Goal: Navigation & Orientation: Find specific page/section

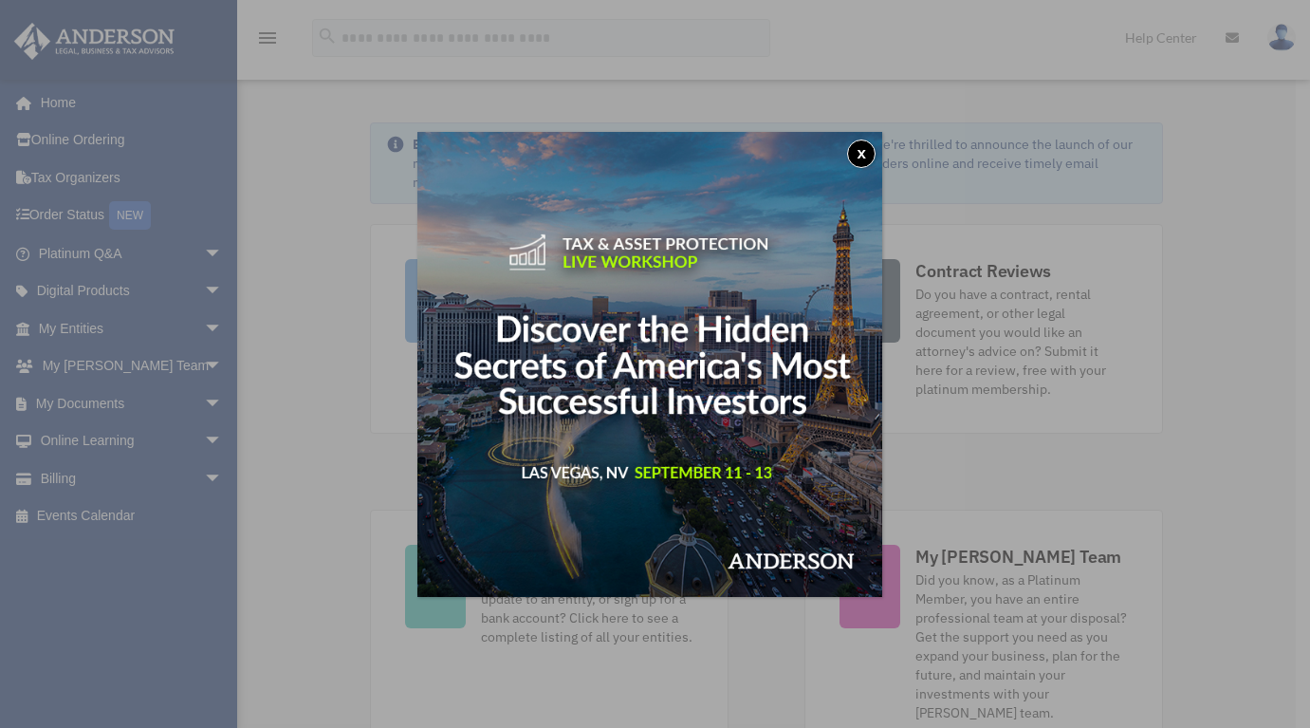
click at [198, 470] on div "x" at bounding box center [655, 364] width 1310 height 728
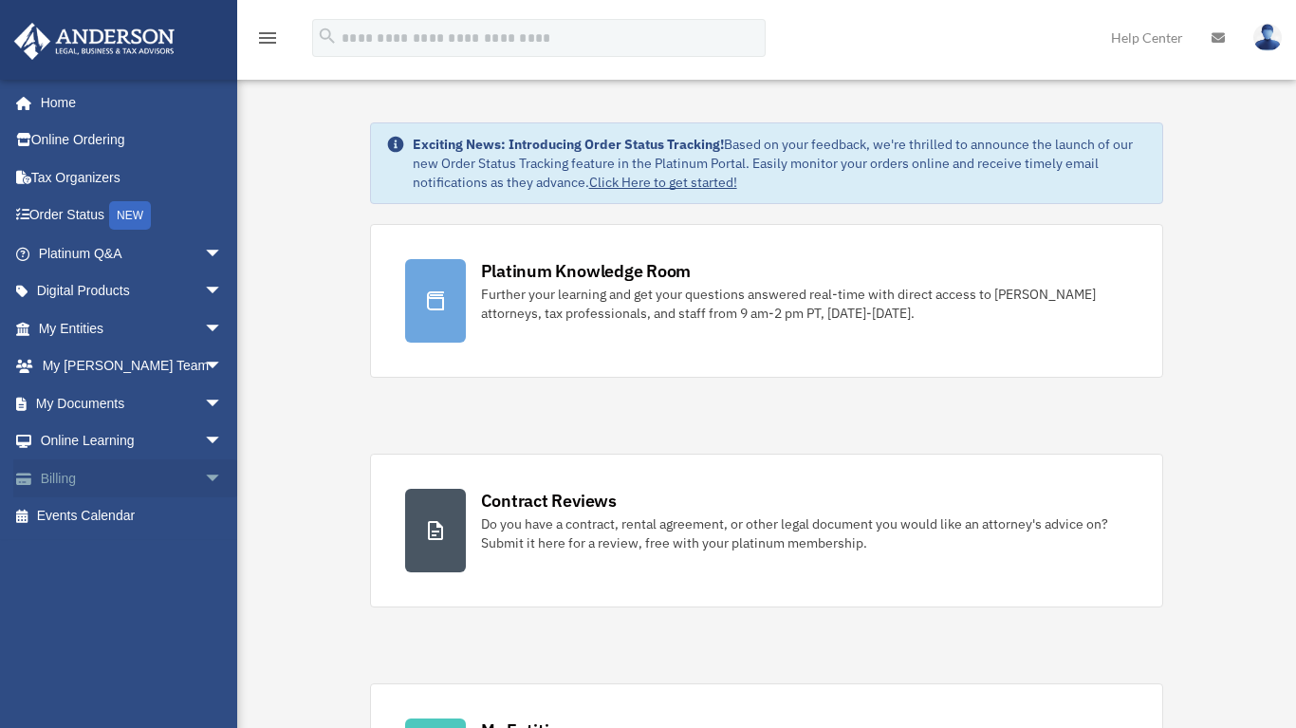
click at [204, 472] on span "arrow_drop_down" at bounding box center [223, 478] width 38 height 39
click at [132, 545] on link "Past Invoices" at bounding box center [139, 554] width 225 height 38
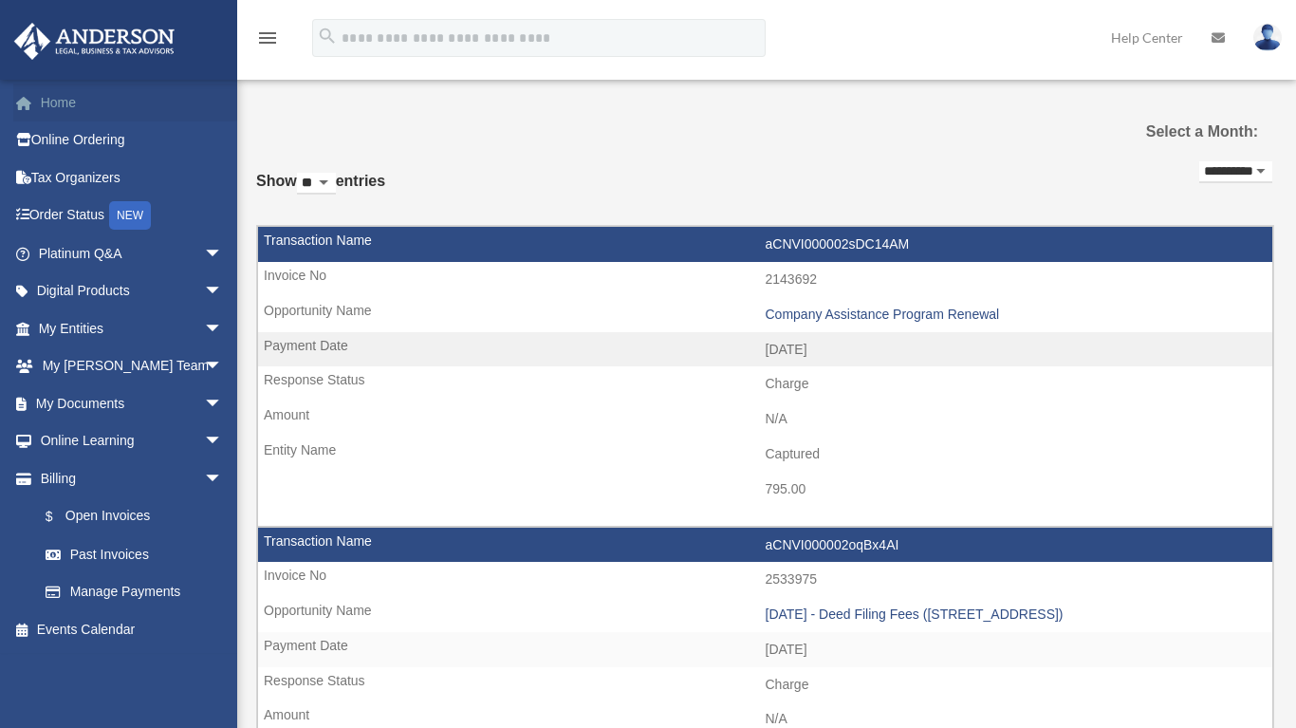
click at [62, 102] on link "Home" at bounding box center [132, 102] width 238 height 38
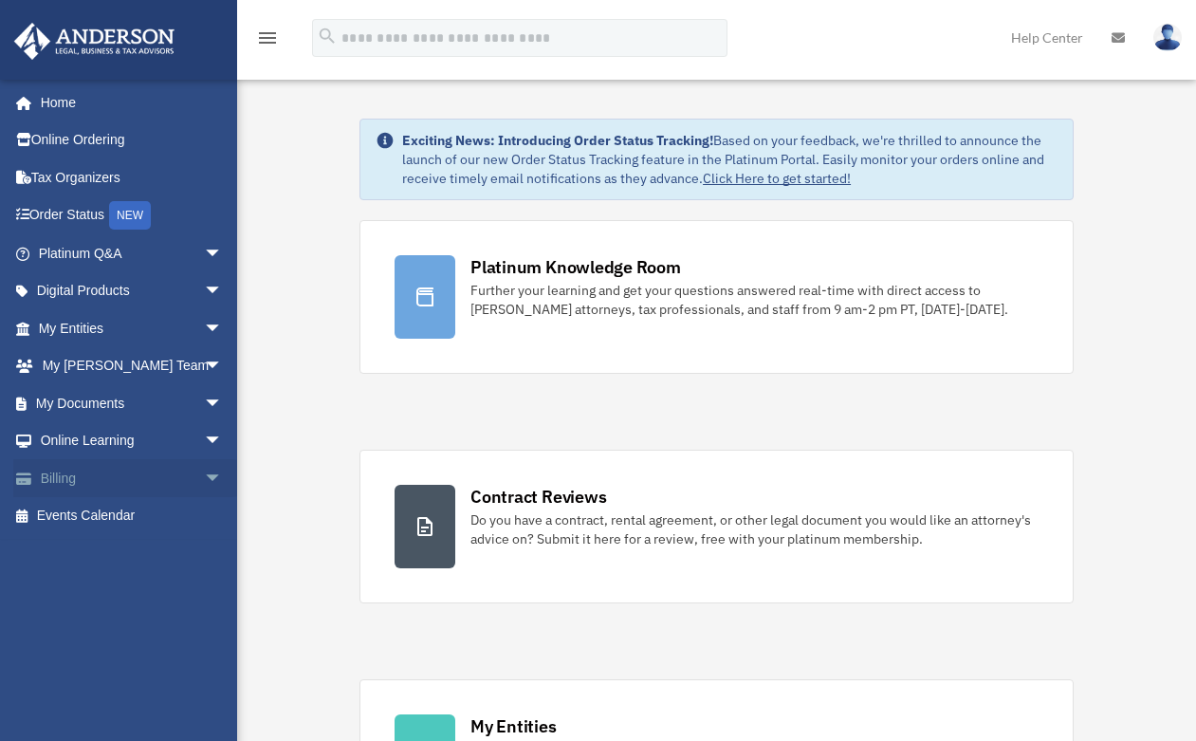
click at [204, 468] on span "arrow_drop_down" at bounding box center [223, 478] width 38 height 39
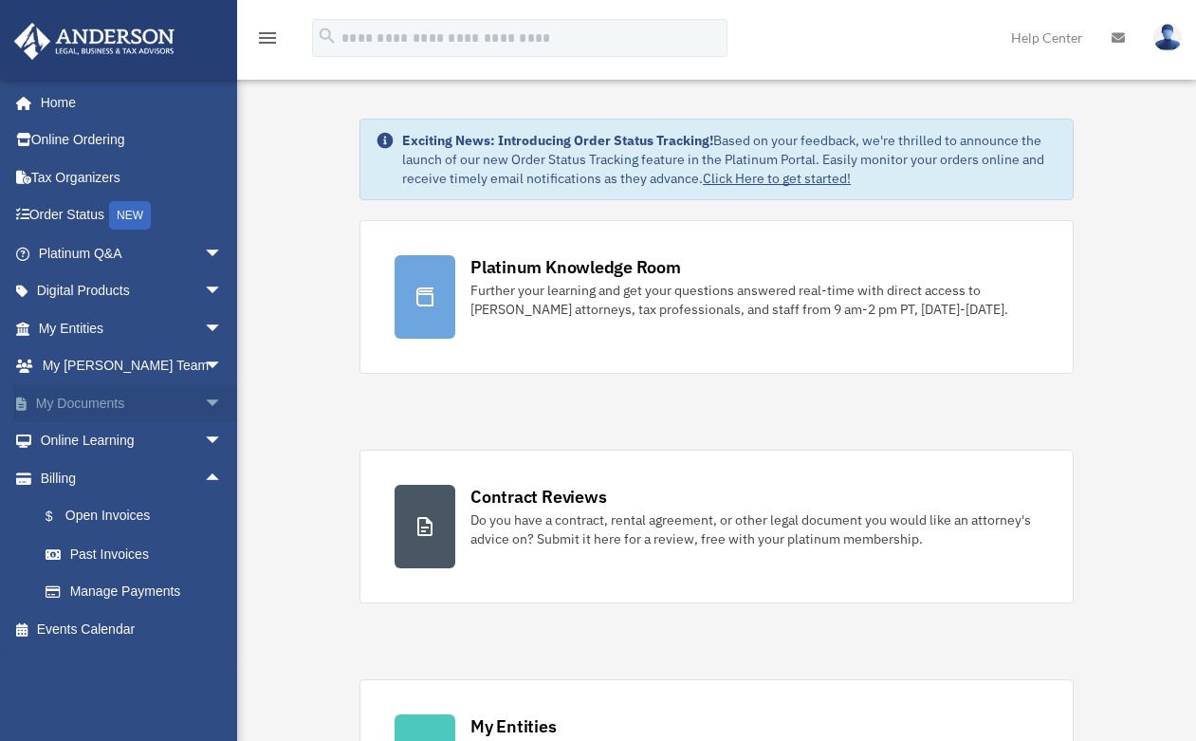
click at [204, 401] on span "arrow_drop_down" at bounding box center [223, 403] width 38 height 39
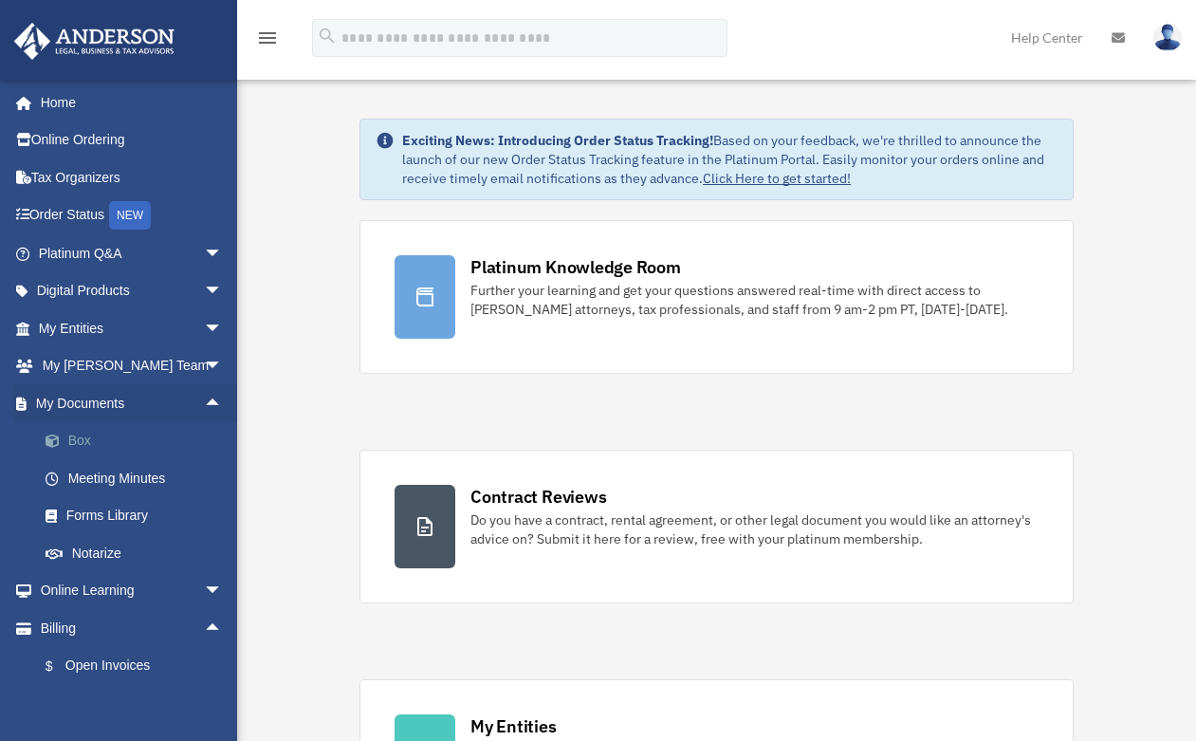
click at [112, 427] on link "Box" at bounding box center [139, 441] width 225 height 38
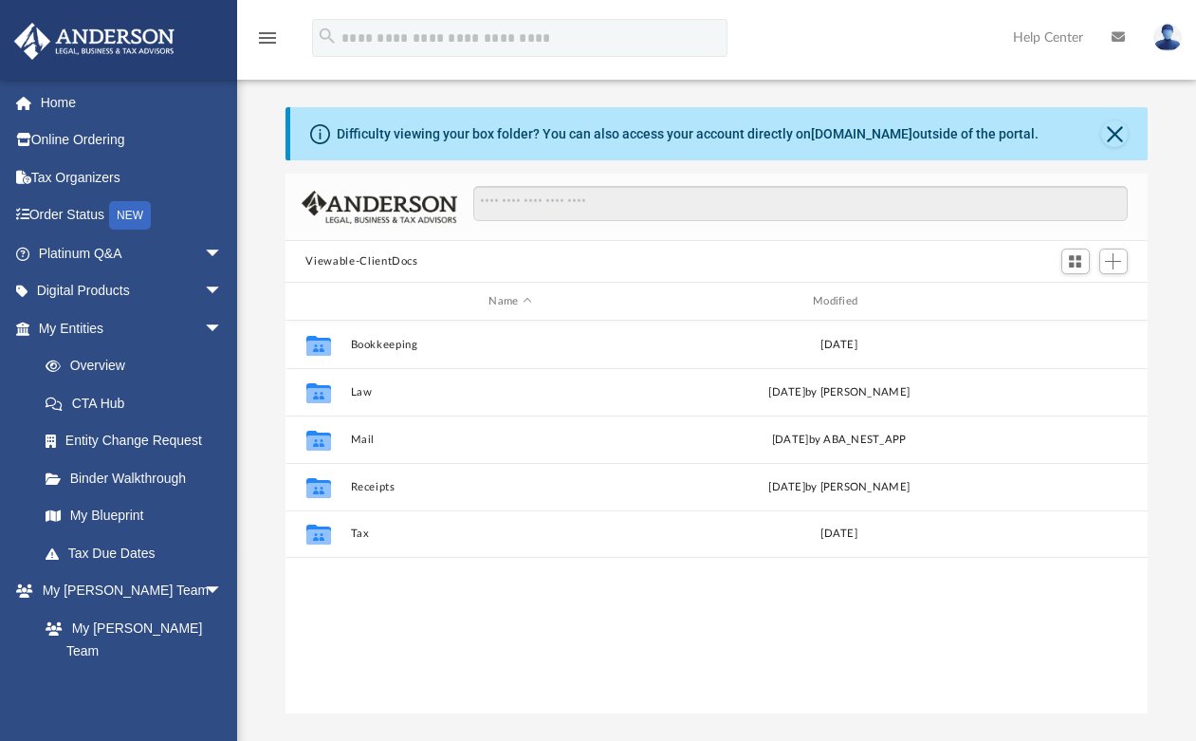
scroll to position [417, 849]
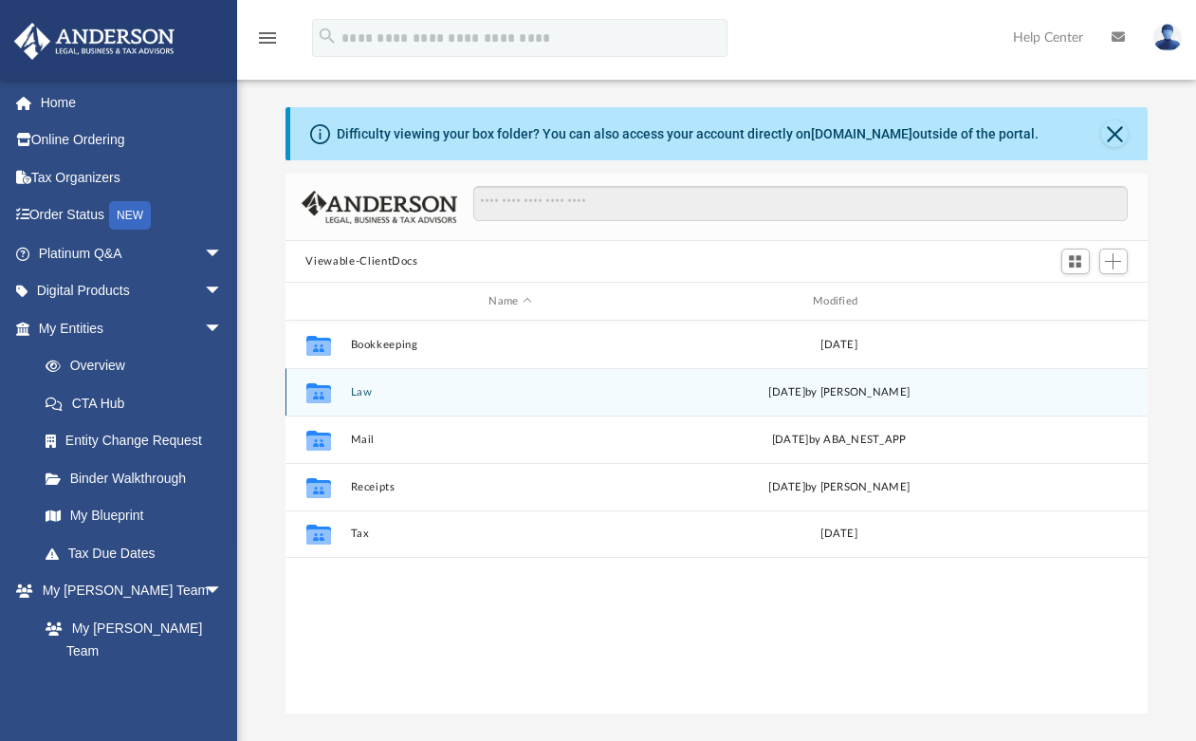
click at [350, 393] on button "Law" at bounding box center [510, 392] width 321 height 12
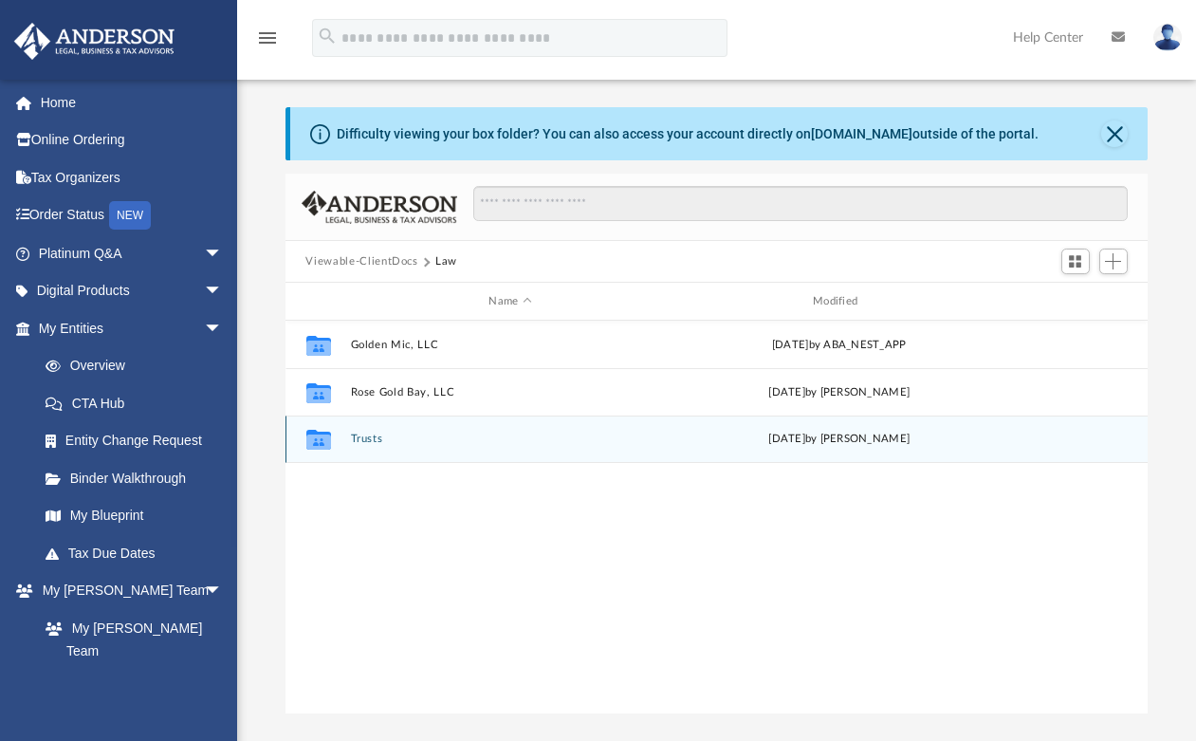
click at [361, 436] on button "Trusts" at bounding box center [510, 439] width 321 height 12
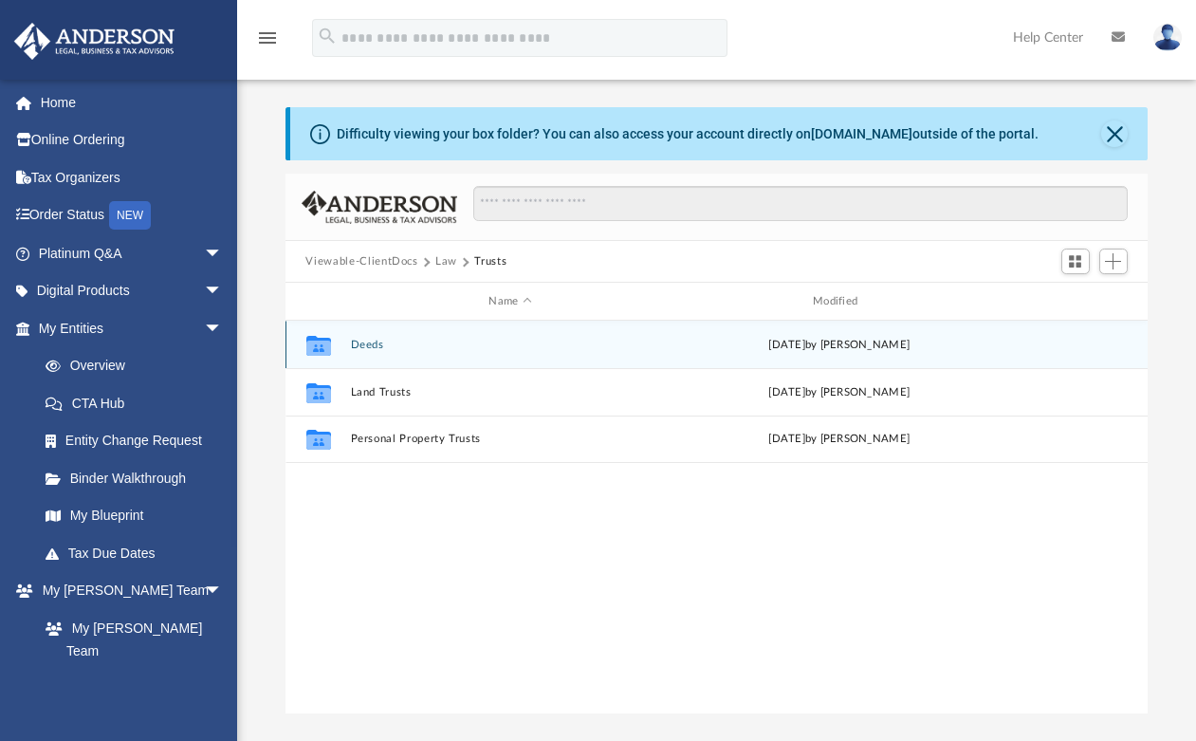
click at [373, 346] on button "Deeds" at bounding box center [510, 345] width 321 height 12
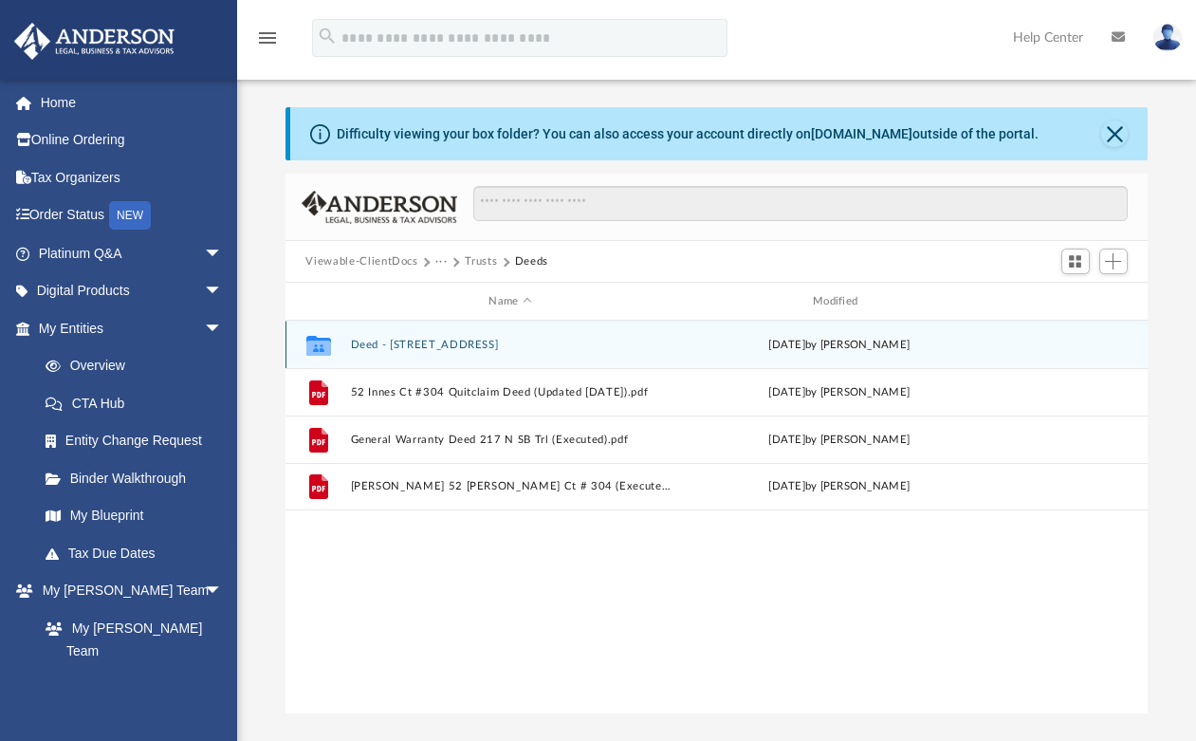
click at [459, 343] on button "Deed - 217 North Spring Branch Trail" at bounding box center [510, 345] width 321 height 12
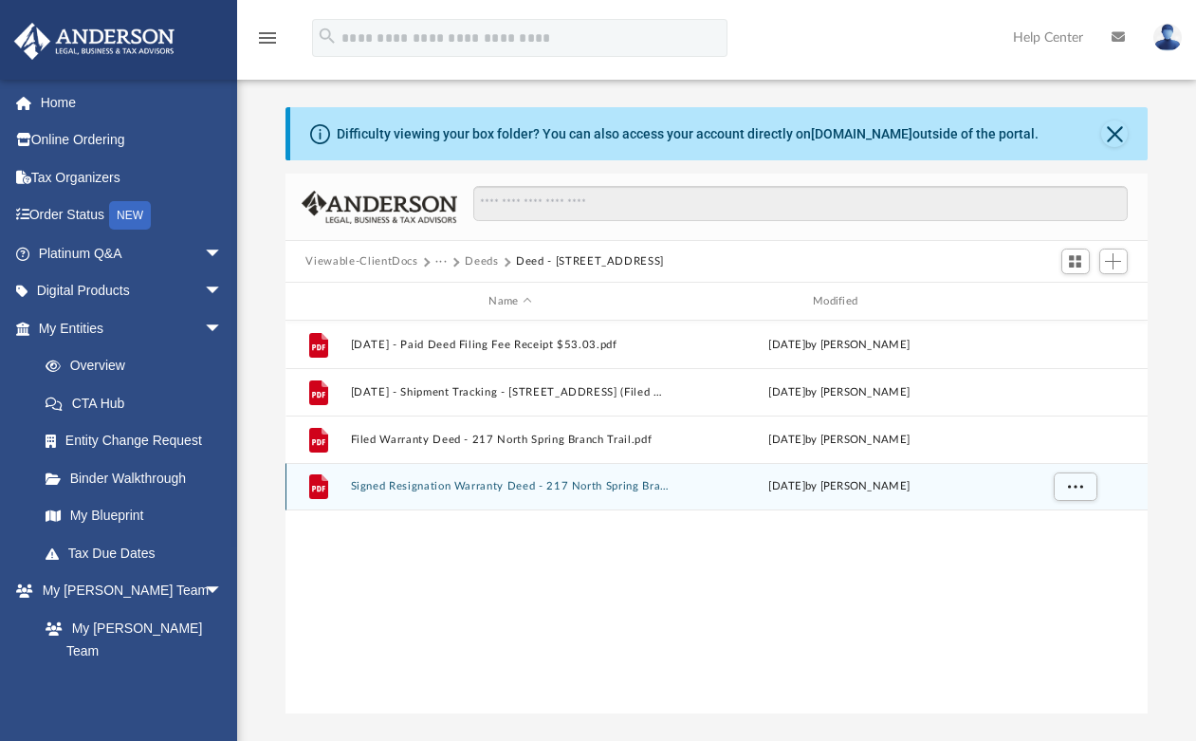
click at [528, 488] on button "Signed Resignation Warranty Deed - 217 North Spring Branch Trail.pdf" at bounding box center [510, 486] width 321 height 12
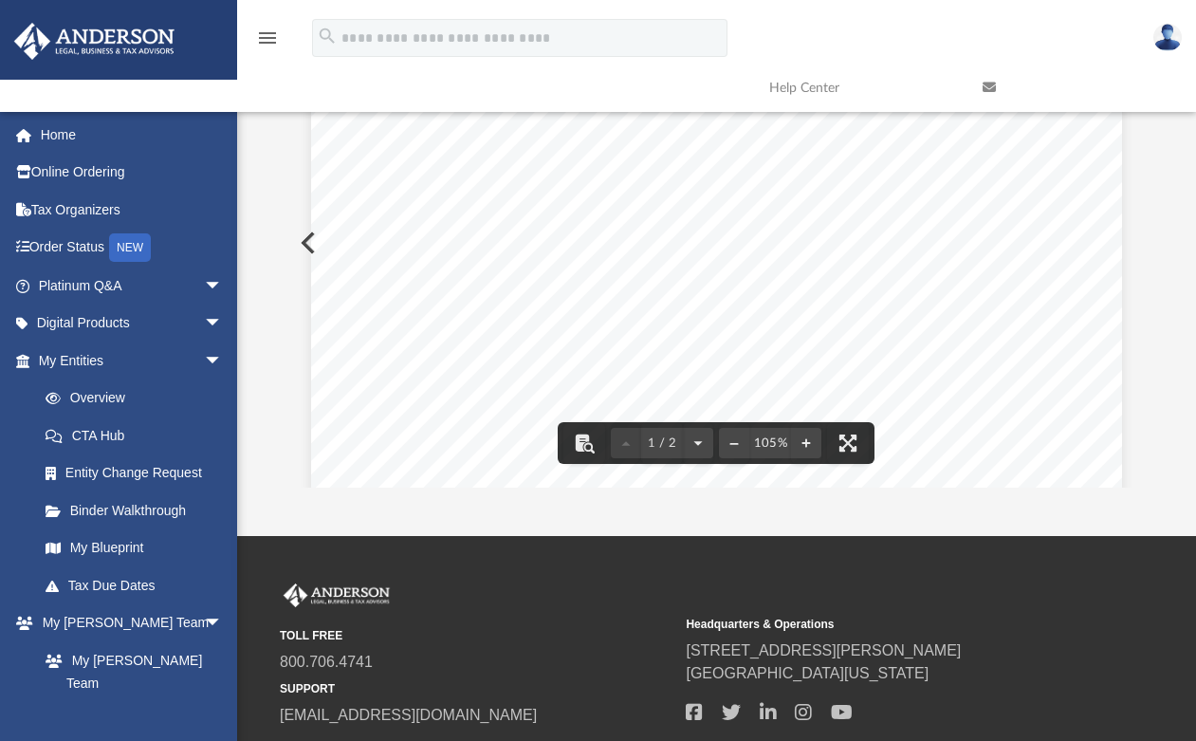
scroll to position [0, 0]
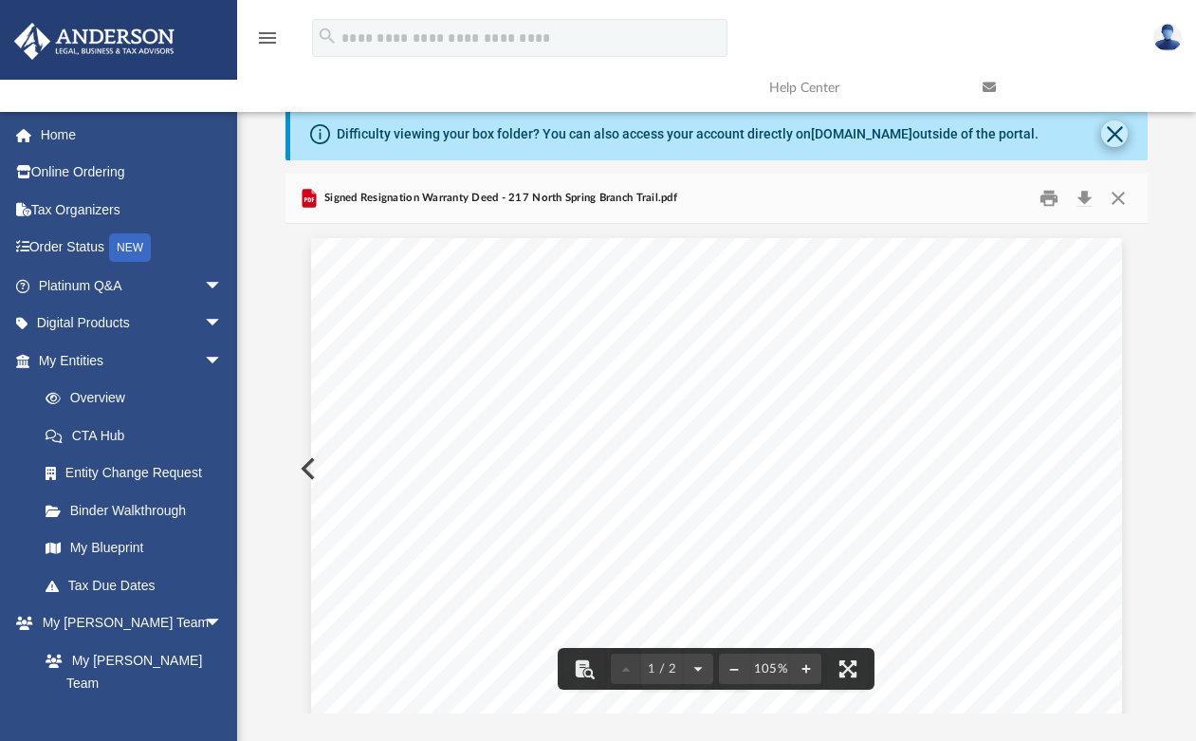
click at [1107, 133] on button "Close" at bounding box center [1115, 133] width 27 height 27
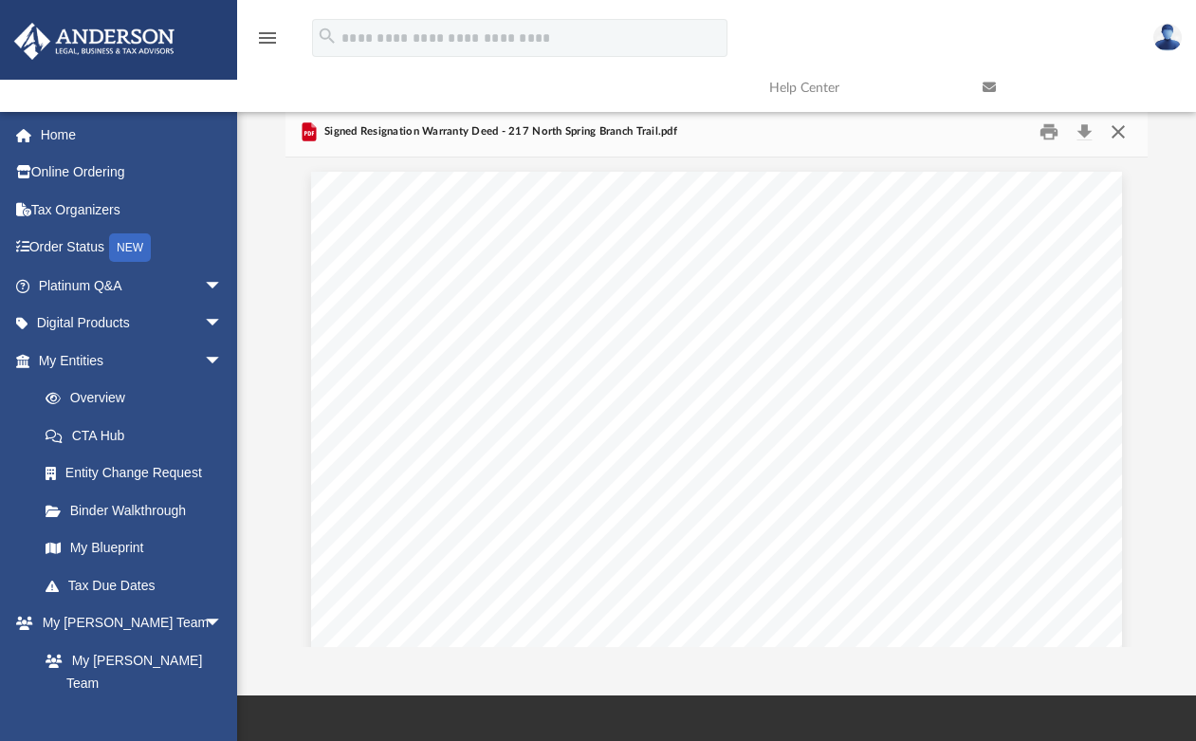
click at [1121, 127] on button "Close" at bounding box center [1119, 132] width 34 height 29
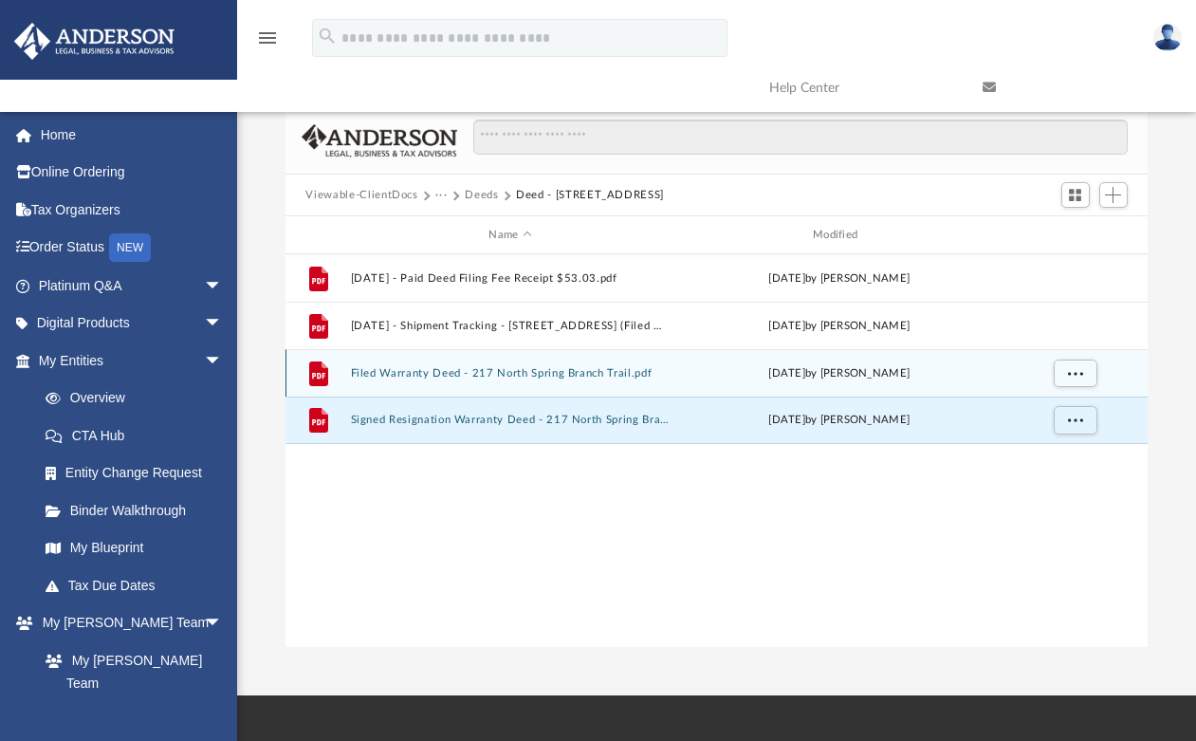
click at [473, 376] on button "Filed Warranty Deed - 217 North Spring Branch Trail.pdf" at bounding box center [510, 373] width 321 height 12
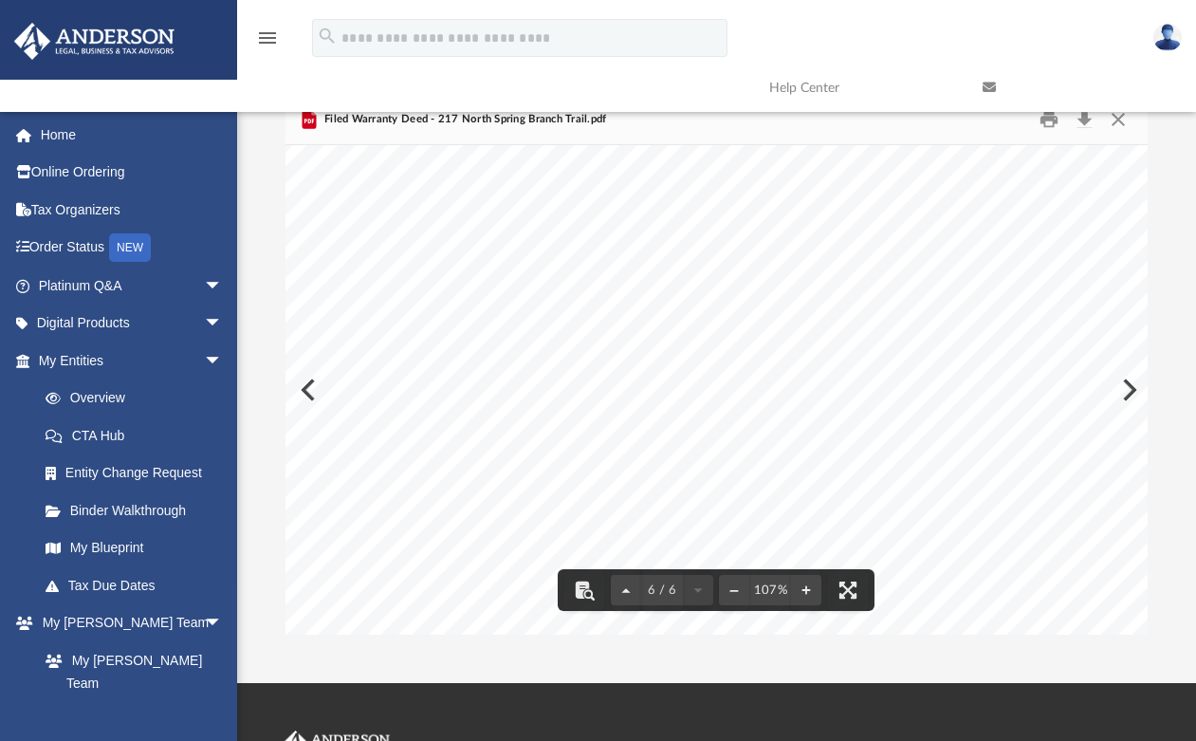
scroll to position [5367, 0]
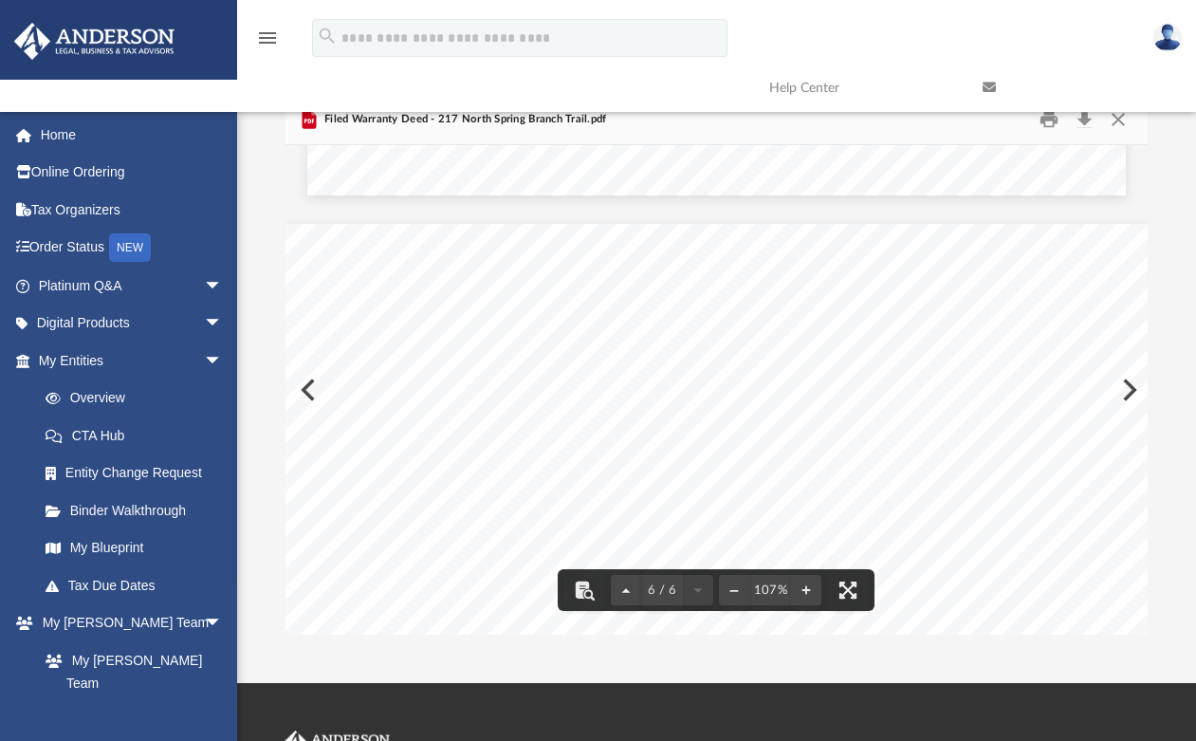
click at [1114, 121] on link at bounding box center [1075, 87] width 213 height 75
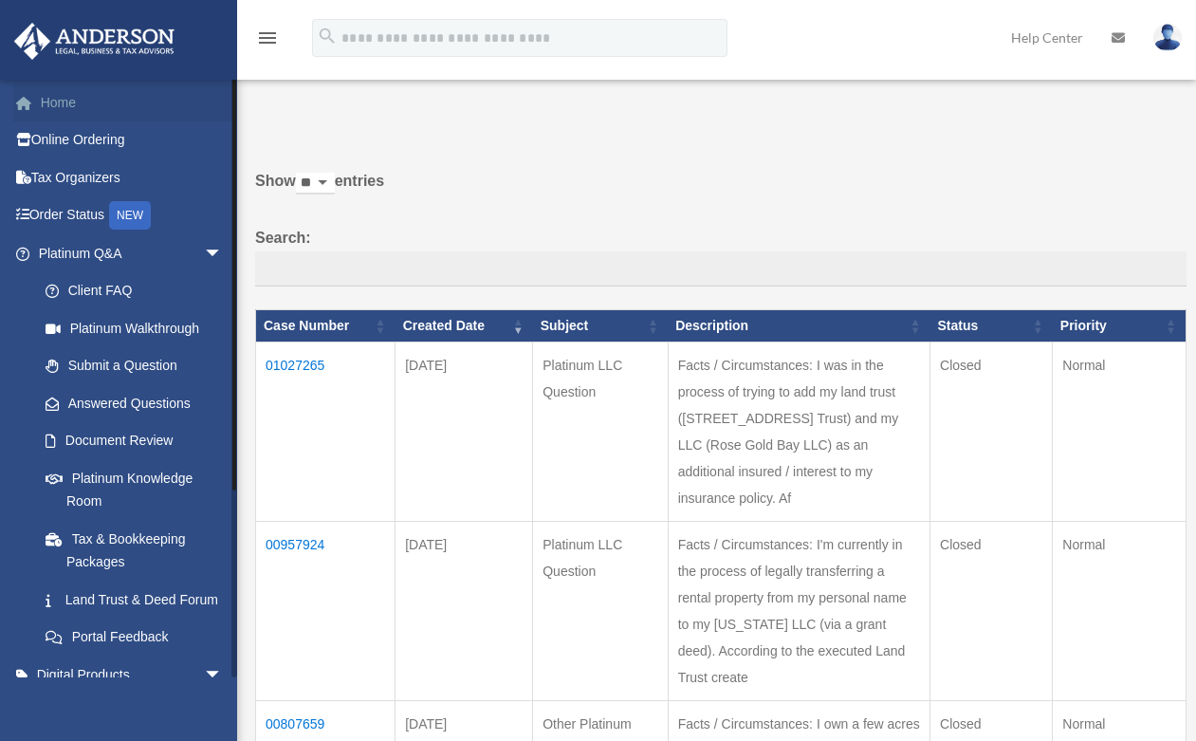
click at [67, 95] on link "Home" at bounding box center [132, 102] width 238 height 38
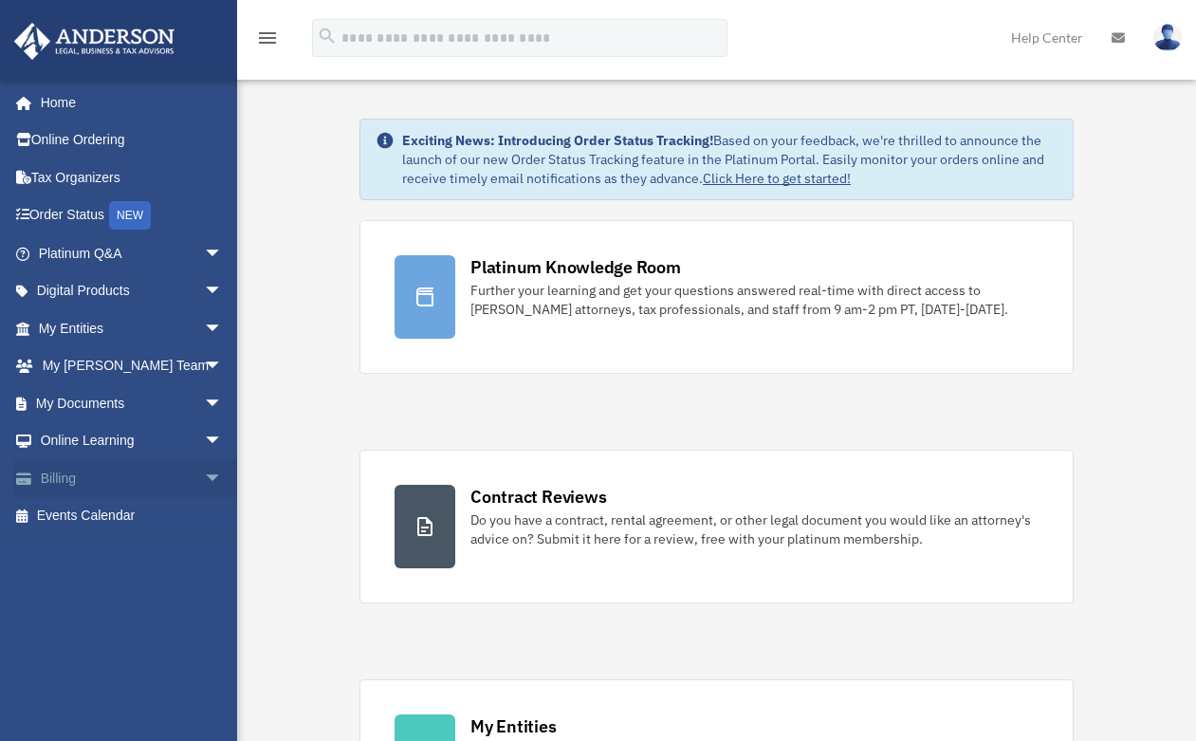
click at [204, 473] on span "arrow_drop_down" at bounding box center [223, 478] width 38 height 39
click at [204, 470] on span "arrow_drop_up" at bounding box center [223, 478] width 38 height 39
click at [204, 440] on span "arrow_drop_down" at bounding box center [223, 441] width 38 height 39
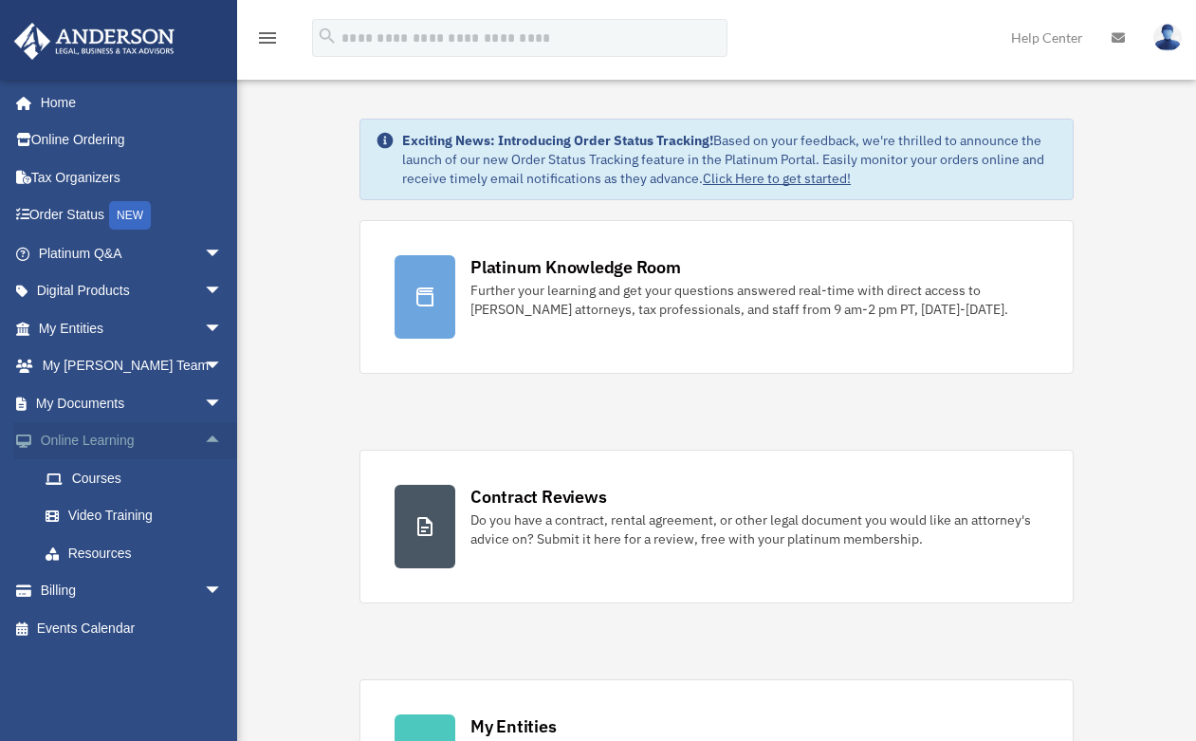
click at [204, 440] on span "arrow_drop_up" at bounding box center [223, 441] width 38 height 39
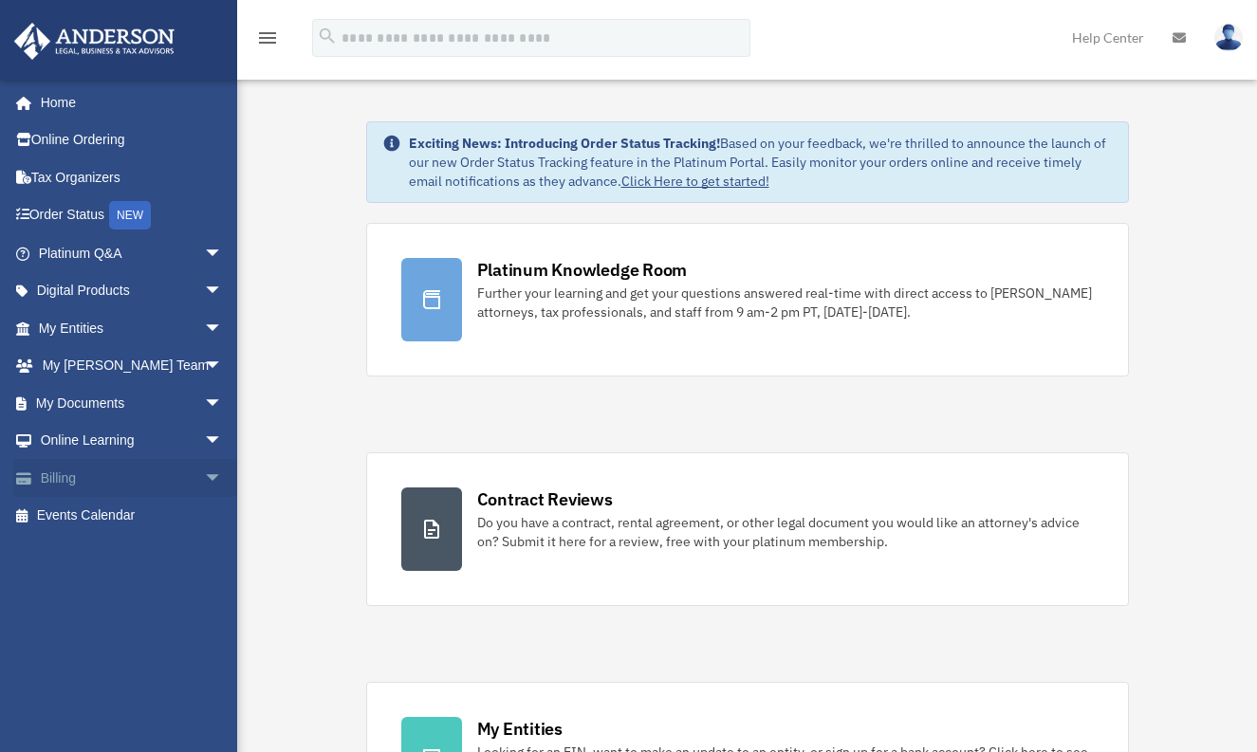
click at [204, 469] on span "arrow_drop_down" at bounding box center [223, 478] width 38 height 39
click at [134, 512] on link "$ Open Invoices" at bounding box center [139, 516] width 225 height 39
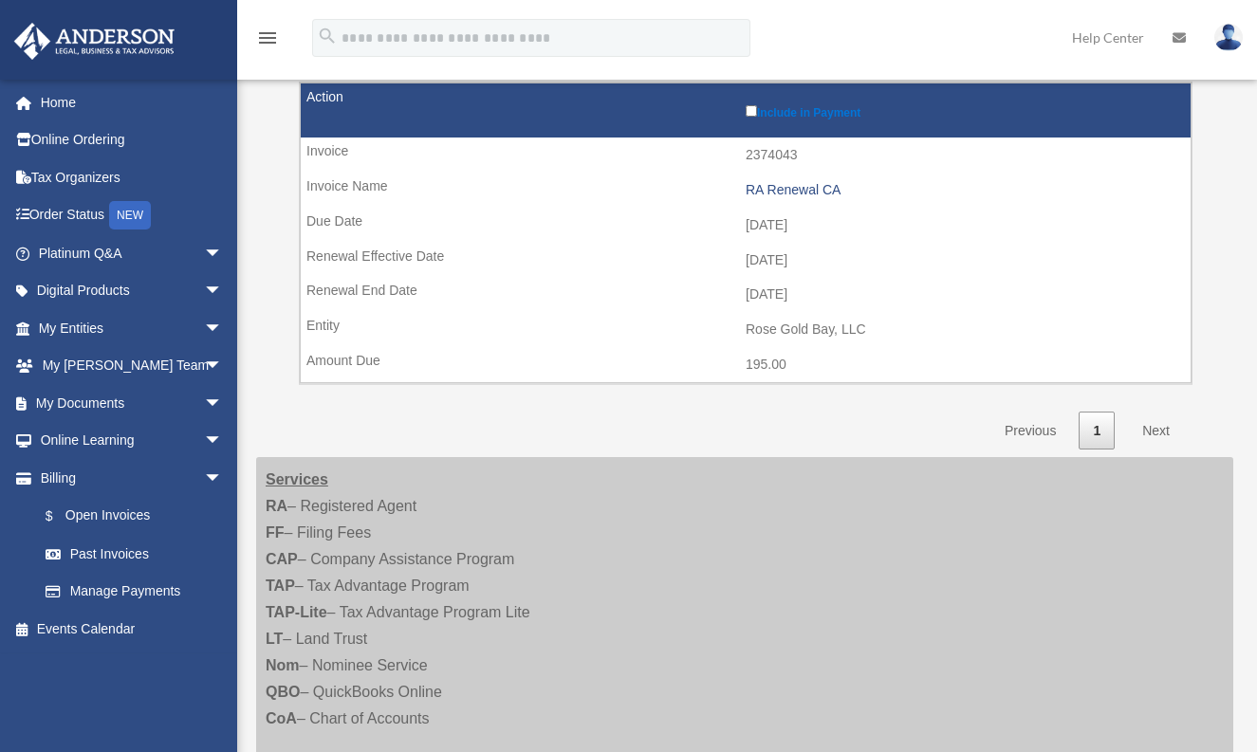
scroll to position [136, 0]
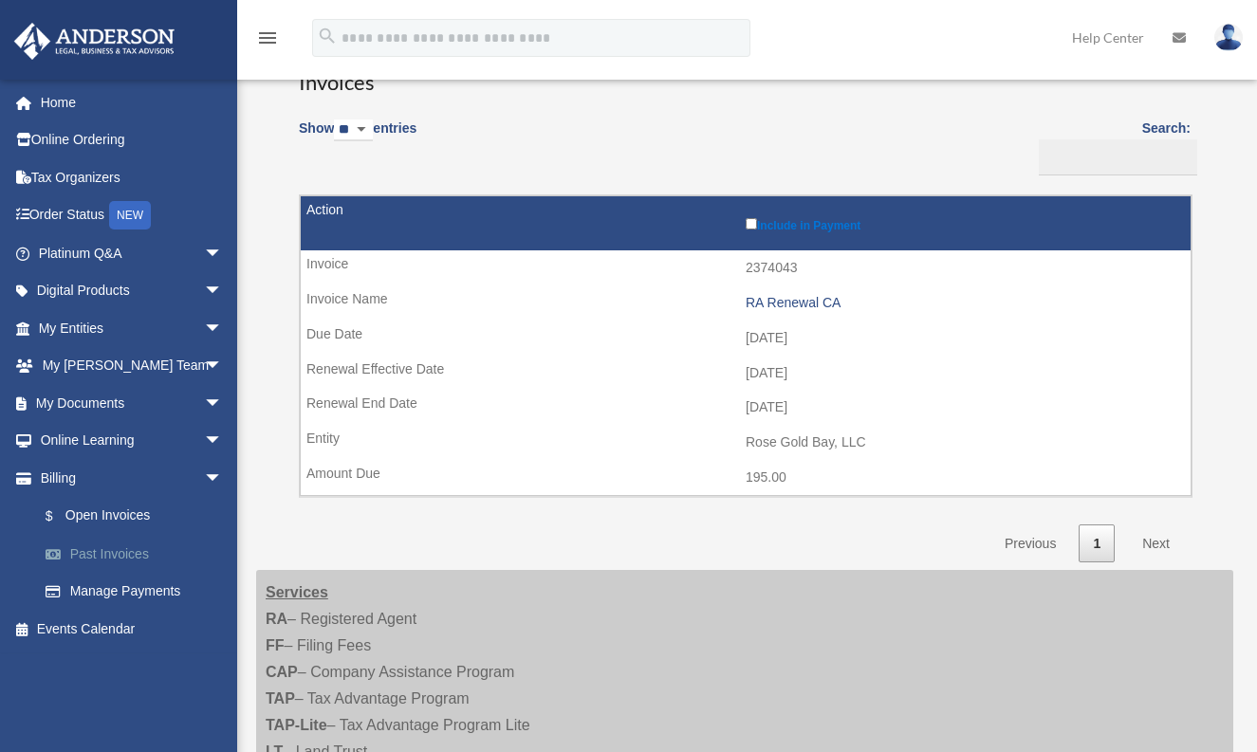
click at [94, 550] on link "Past Invoices" at bounding box center [139, 554] width 225 height 38
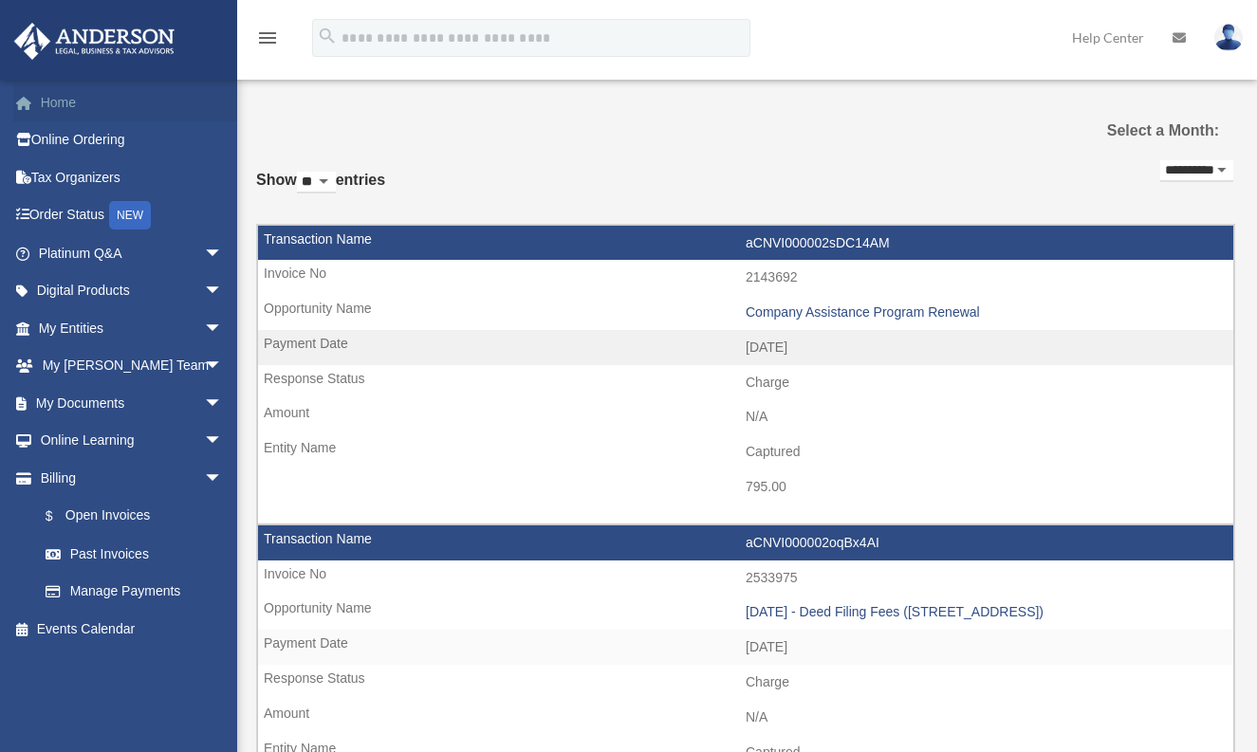
click at [81, 114] on link "Home" at bounding box center [132, 102] width 238 height 38
